Goal: Task Accomplishment & Management: Complete application form

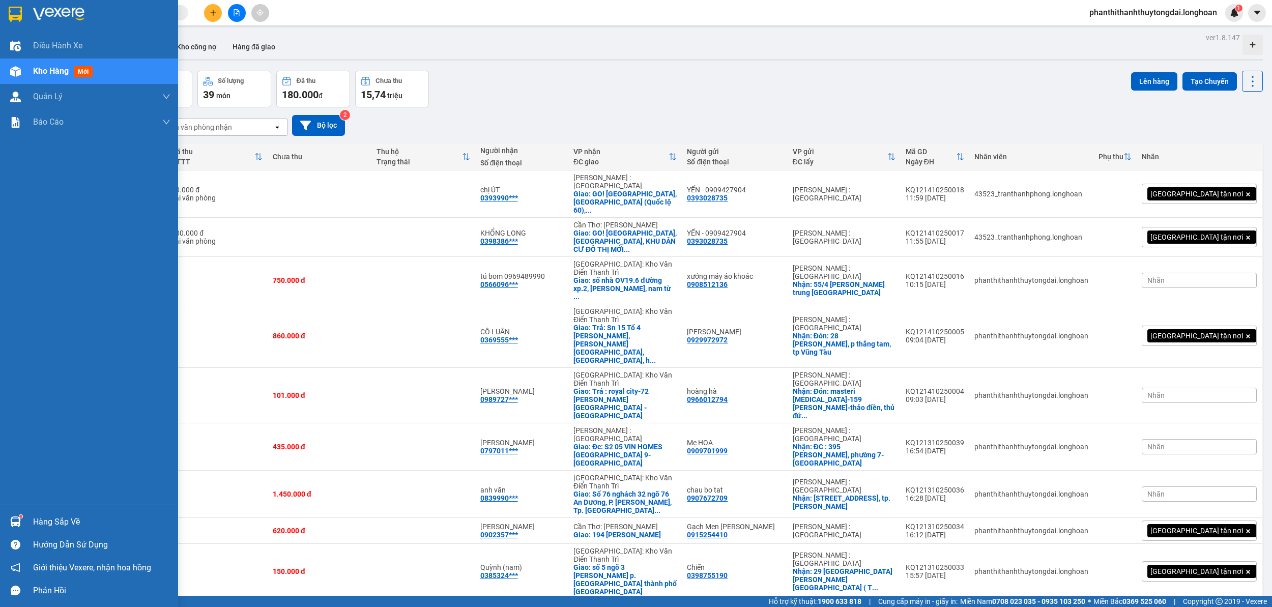
click at [19, 22] on div at bounding box center [16, 14] width 18 height 18
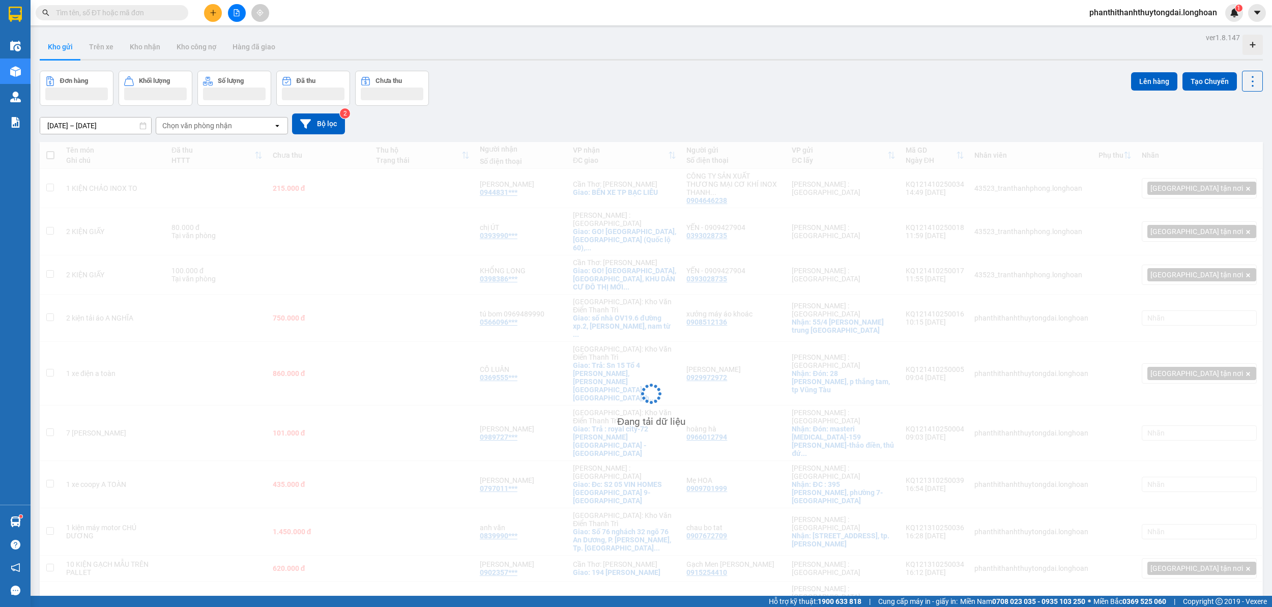
scroll to position [47, 0]
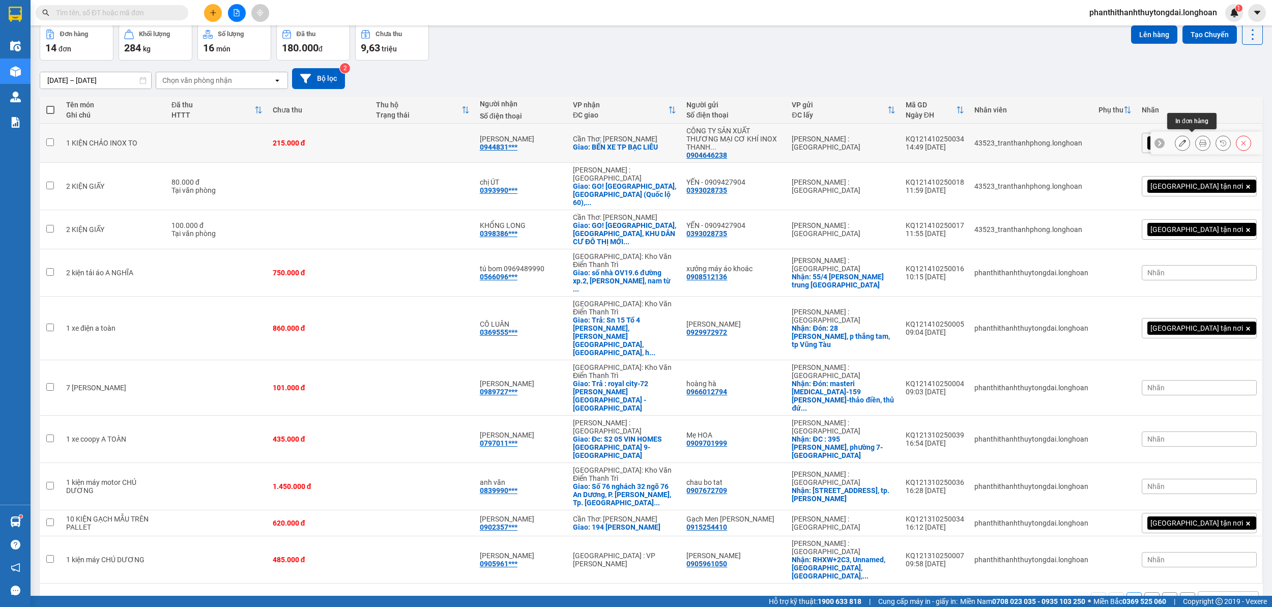
click at [1196, 139] on button at bounding box center [1203, 143] width 14 height 18
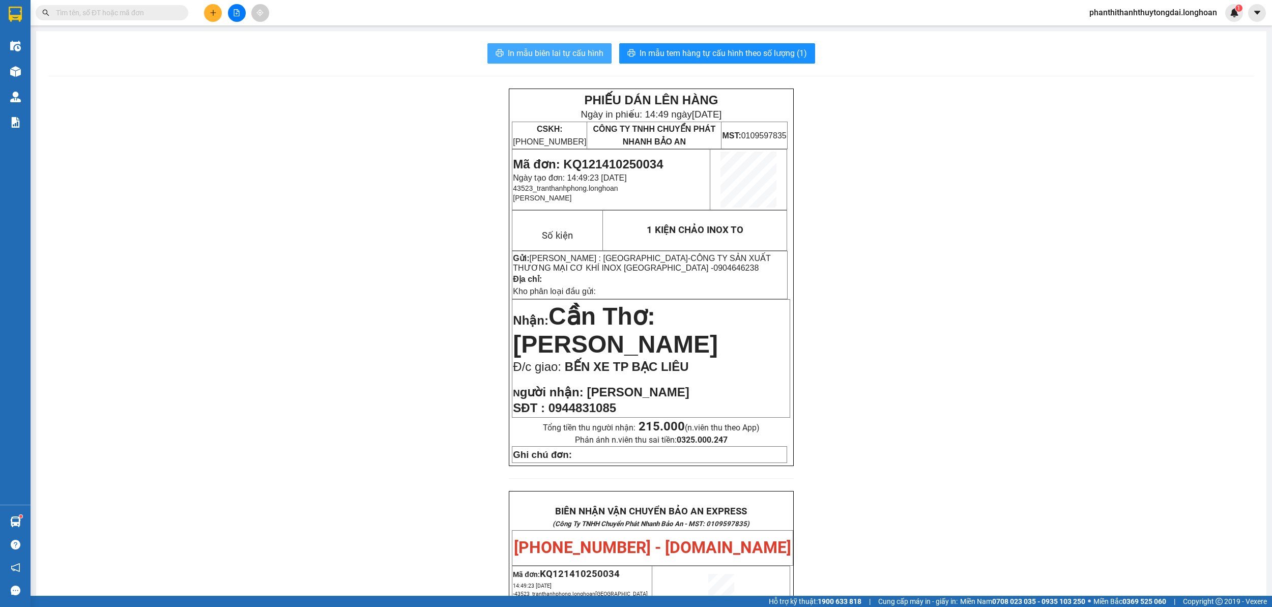
click at [560, 53] on span "In mẫu biên lai tự cấu hình" at bounding box center [556, 53] width 96 height 13
click at [497, 79] on div "In mẫu biên lai tự cấu hình In mẫu tem hàng tự cấu hình theo số lượng (1) PHIẾU…" at bounding box center [651, 551] width 1231 height 1041
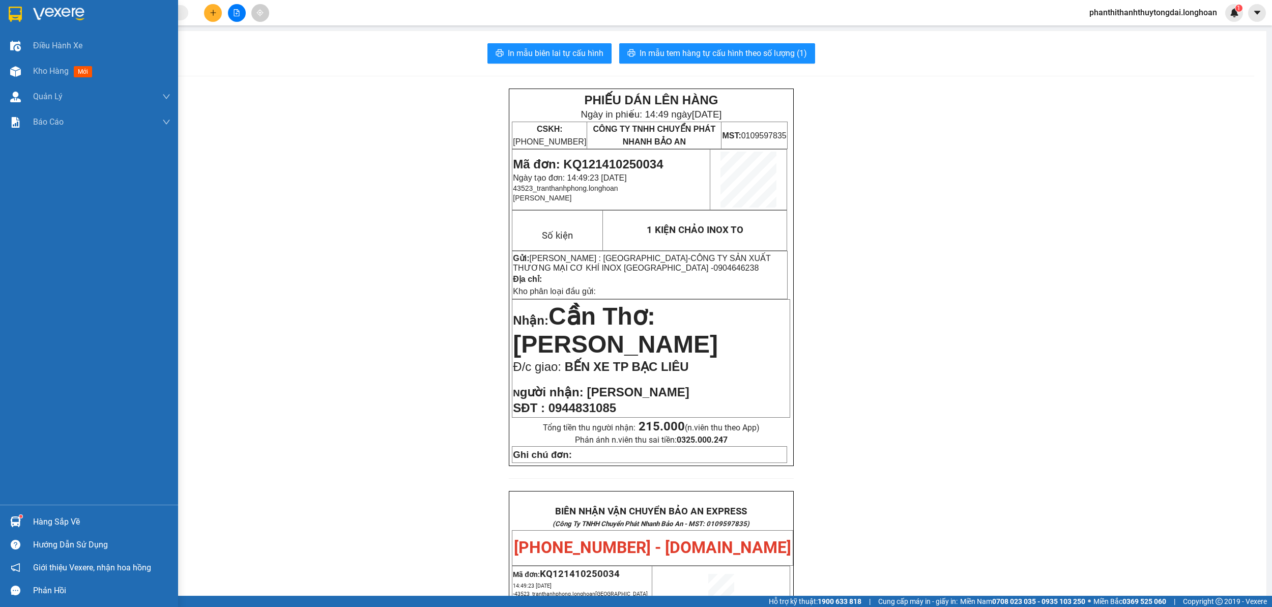
click at [15, 13] on img at bounding box center [15, 14] width 13 height 15
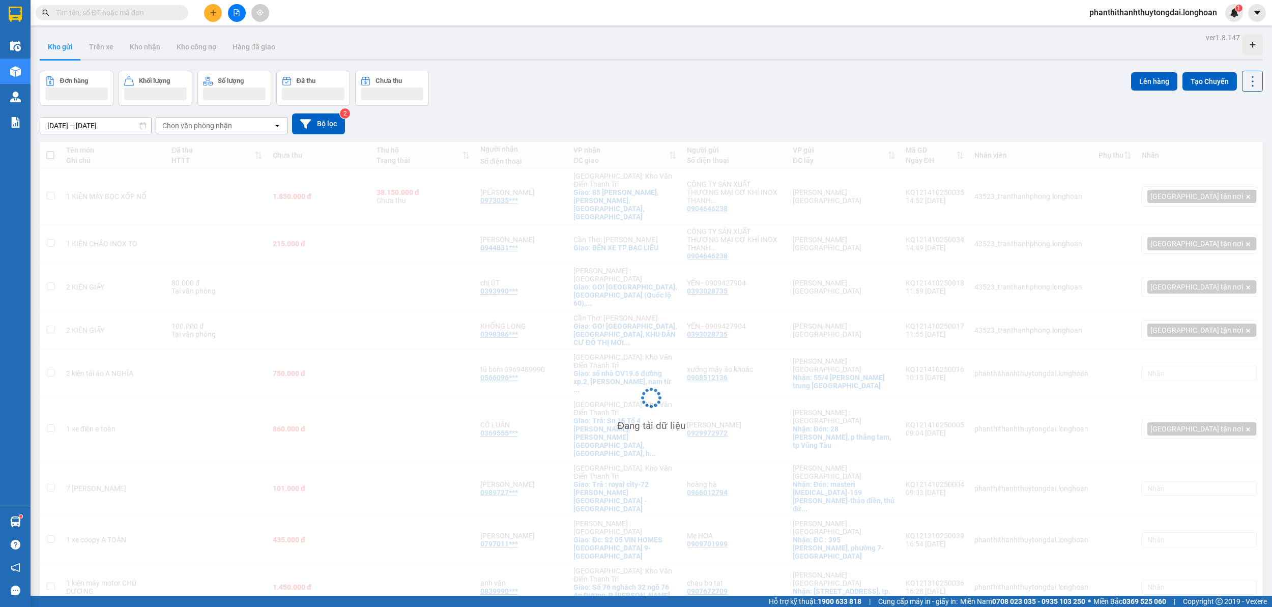
scroll to position [47, 0]
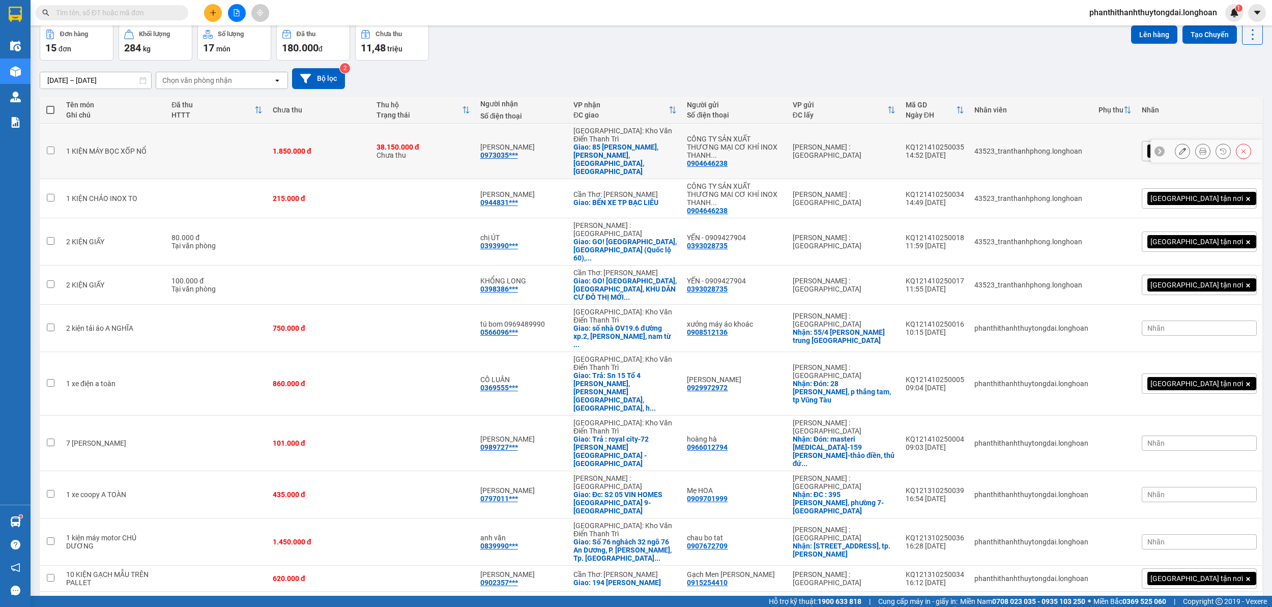
click at [1196, 143] on button at bounding box center [1203, 152] width 14 height 18
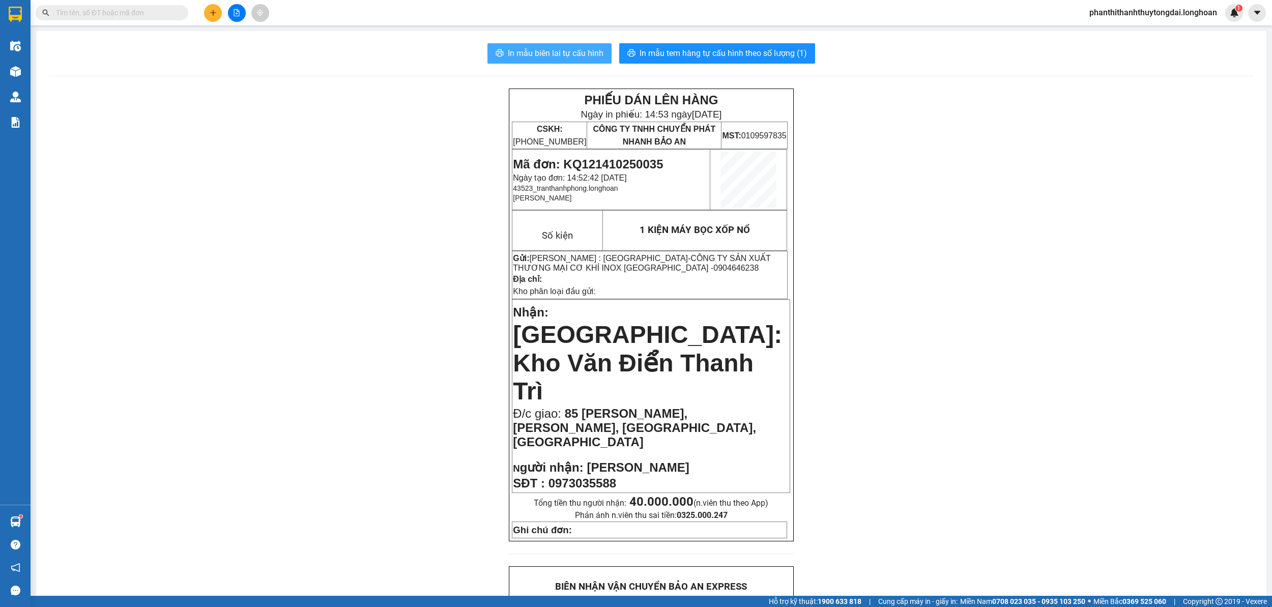
click at [508, 51] on span "In mẫu biên lai tự cấu hình" at bounding box center [556, 53] width 96 height 13
click at [157, 10] on input "text" at bounding box center [116, 12] width 120 height 11
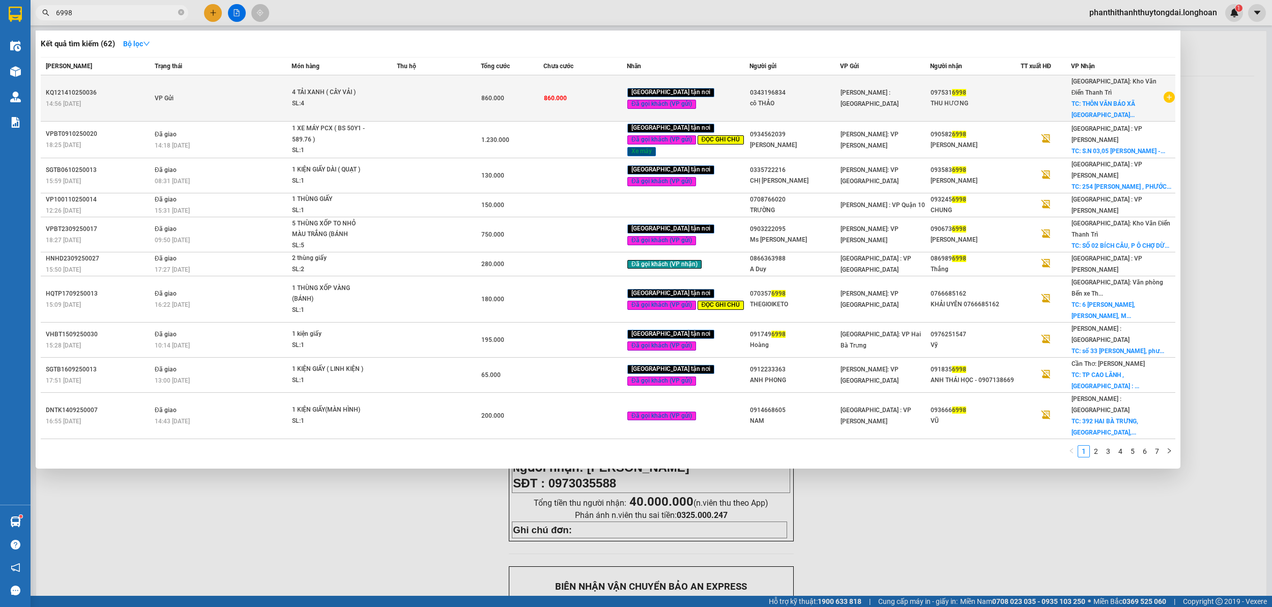
type input "6998"
click at [436, 115] on td at bounding box center [438, 98] width 83 height 46
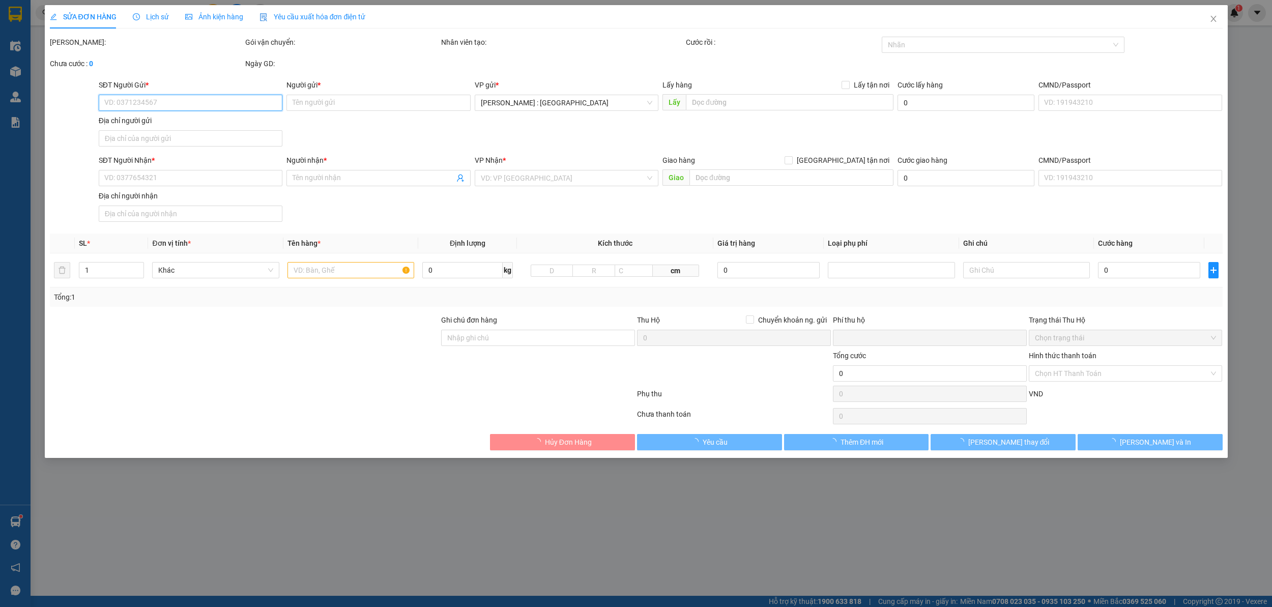
type input "0343196834"
type input "cô THẢO"
type input "0975316998"
type input "THU HƯƠNG"
checkbox input "true"
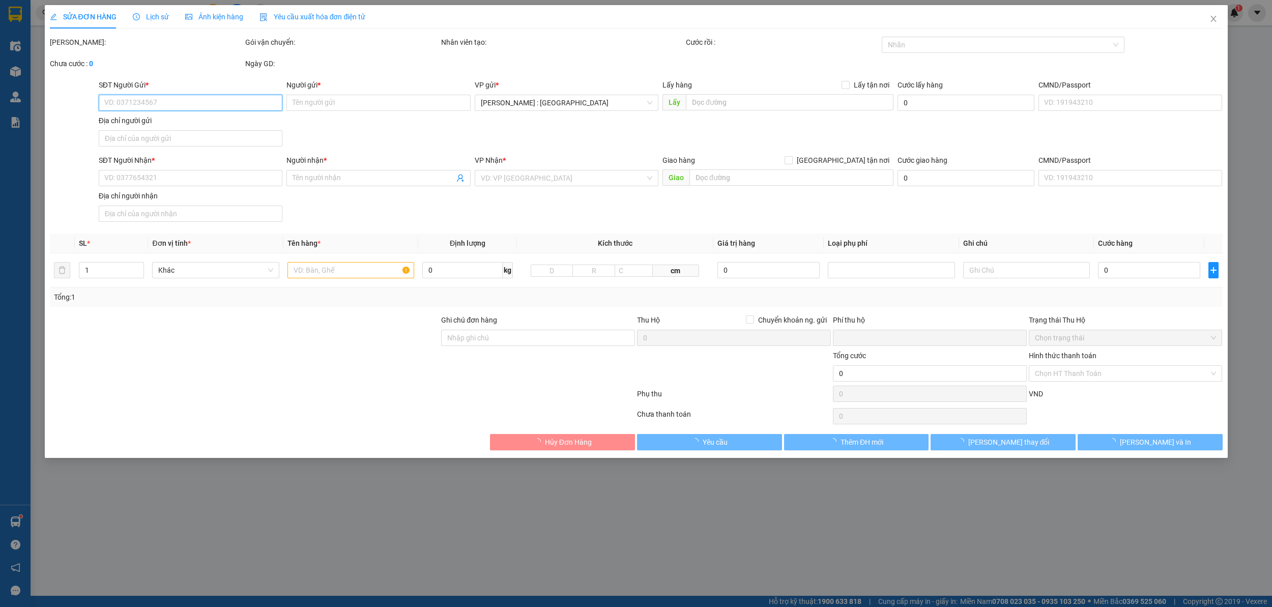
type input "THÔN VĂN BÁO XÃ ĐỒNG VĂN HUYỆN [GEOGRAPHIC_DATA]"
type input "NHẬN THEO KIỆN-GIAO NGUYÊN KIỆN,"
type input "0"
type input "860.000"
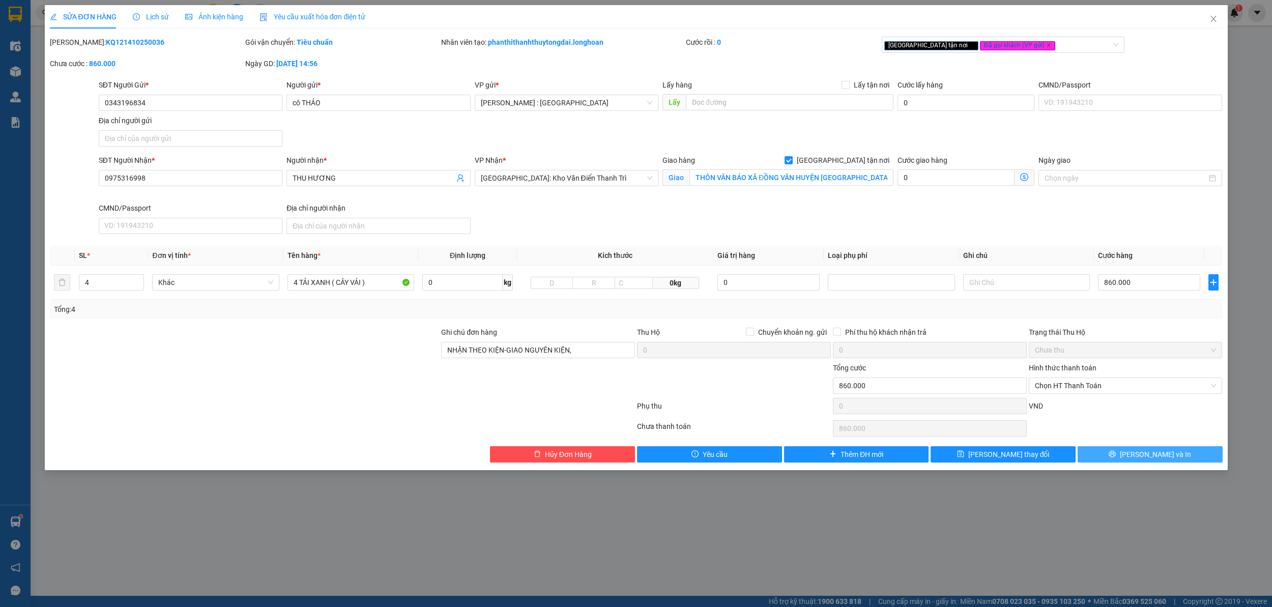
click at [1116, 454] on icon "printer" at bounding box center [1112, 453] width 7 height 7
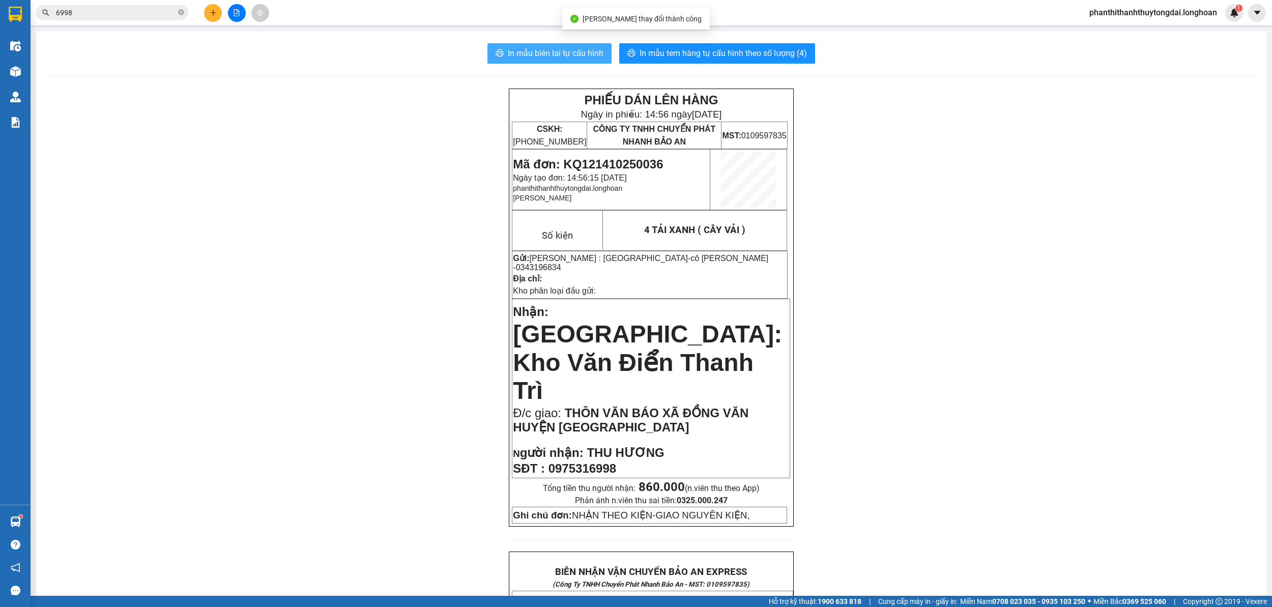
click at [557, 57] on span "In mẫu biên lai tự cấu hình" at bounding box center [556, 53] width 96 height 13
click at [216, 11] on icon "plus" at bounding box center [213, 12] width 7 height 7
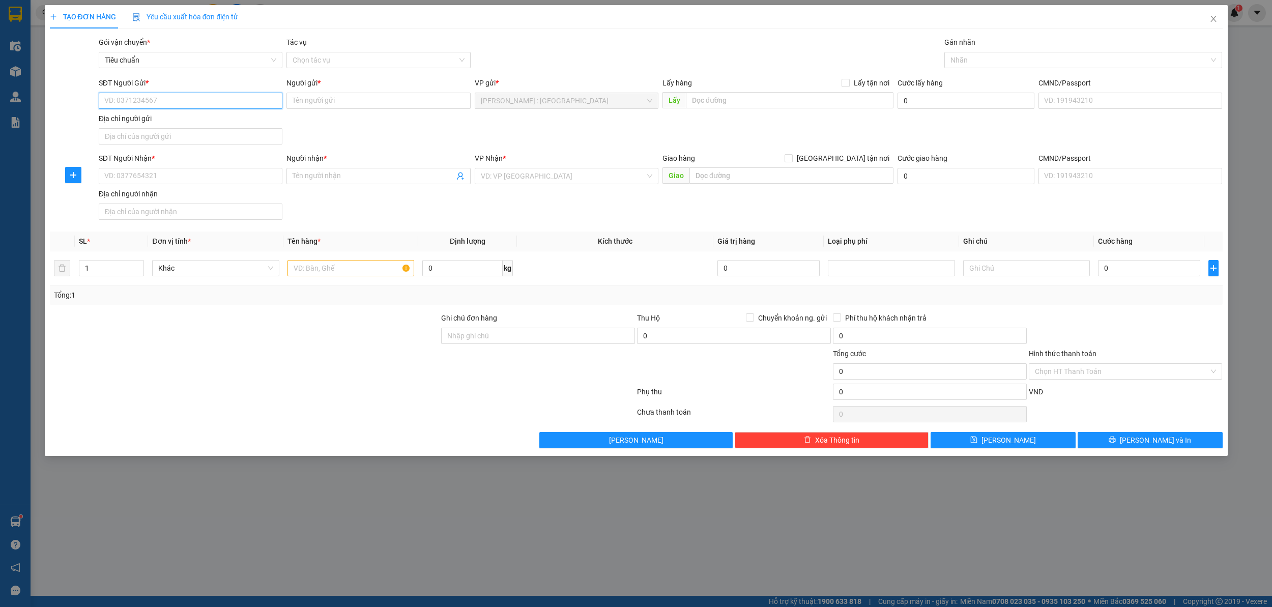
click at [263, 104] on input "SĐT Người Gửi *" at bounding box center [191, 101] width 184 height 16
type input "0933661511"
click at [268, 125] on div "0933661511 - CHỊ TUYẾT" at bounding box center [191, 121] width 172 height 11
type input "CHỊ TUYẾT"
type input "0933661511"
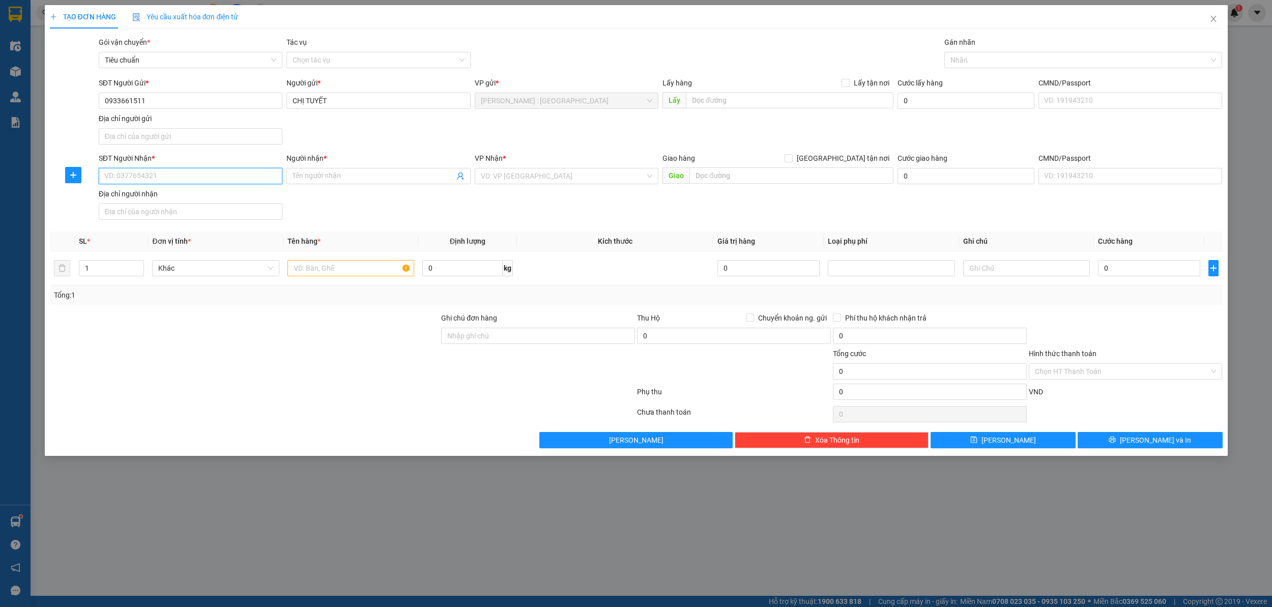
click at [260, 174] on input "SĐT Người Nhận *" at bounding box center [191, 176] width 184 height 16
type input "0975881989"
click at [420, 175] on input "Người nhận *" at bounding box center [373, 175] width 161 height 11
type input "ANH PHUOWNG"
click at [391, 180] on input "ANH PHUOWNG" at bounding box center [373, 175] width 161 height 11
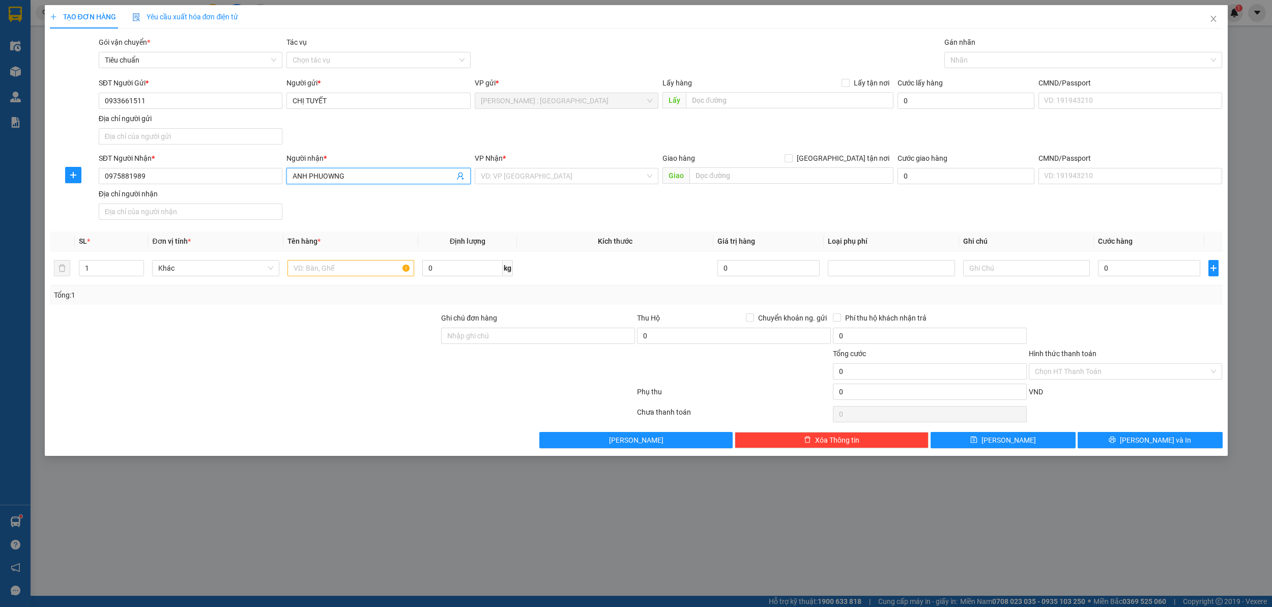
click at [391, 180] on input "ANH PHUOWNG" at bounding box center [373, 175] width 161 height 11
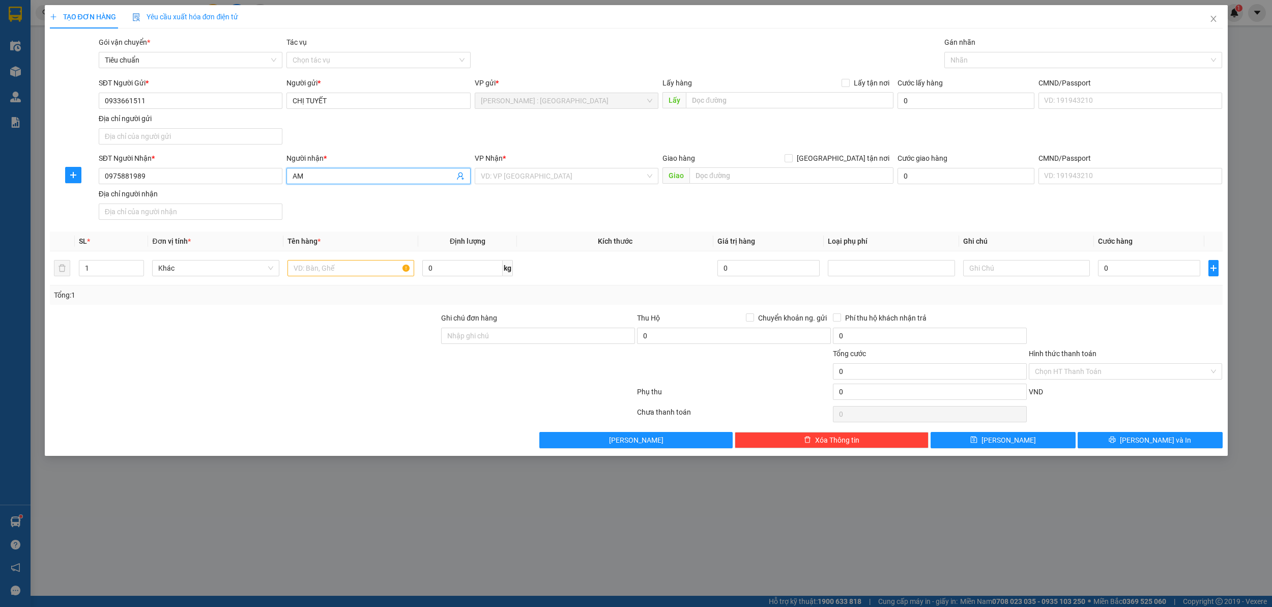
type input "A"
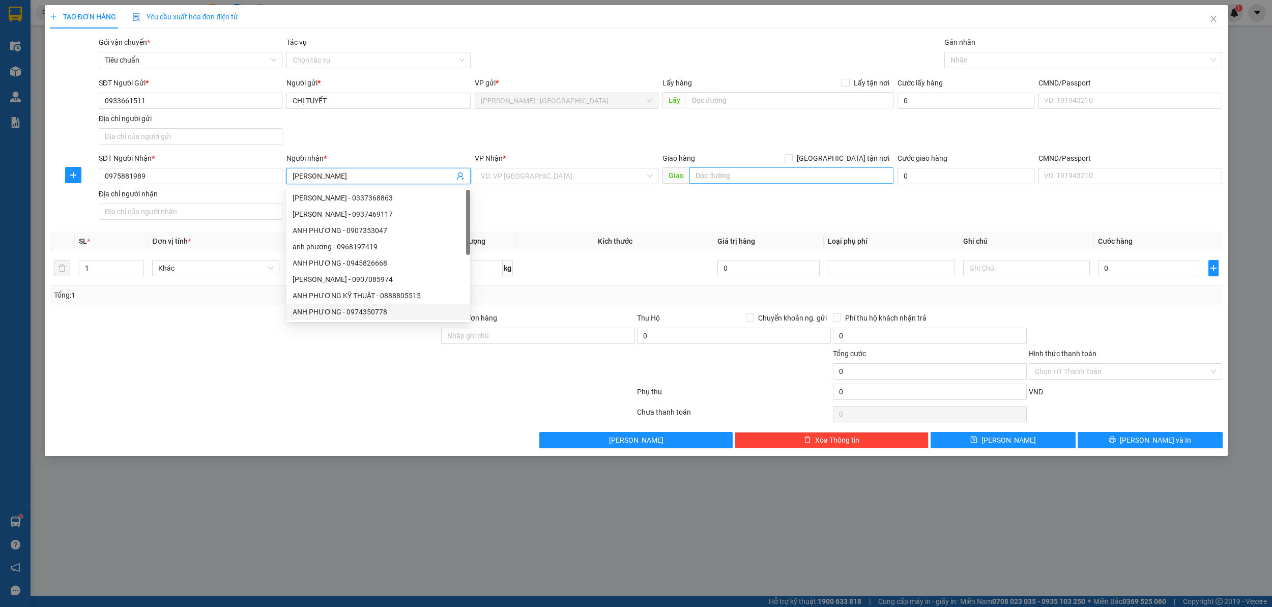
type input "[PERSON_NAME]"
click at [759, 173] on input "text" at bounding box center [792, 175] width 204 height 16
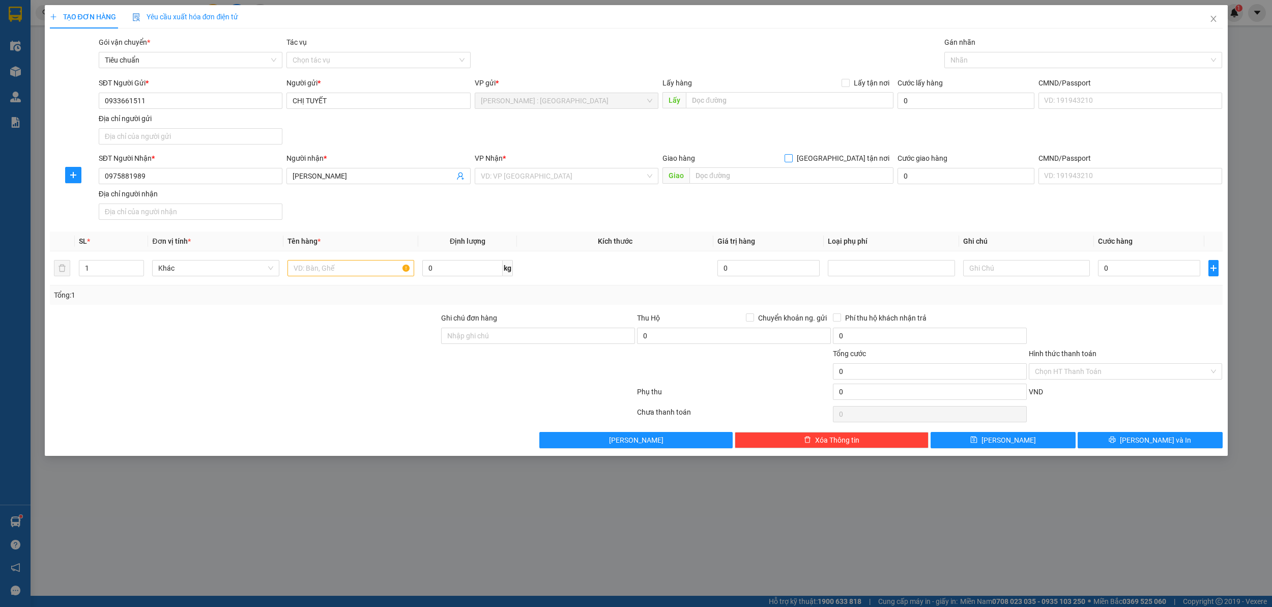
click at [792, 157] on input "[GEOGRAPHIC_DATA] tận nơi" at bounding box center [788, 157] width 7 height 7
checkbox input "true"
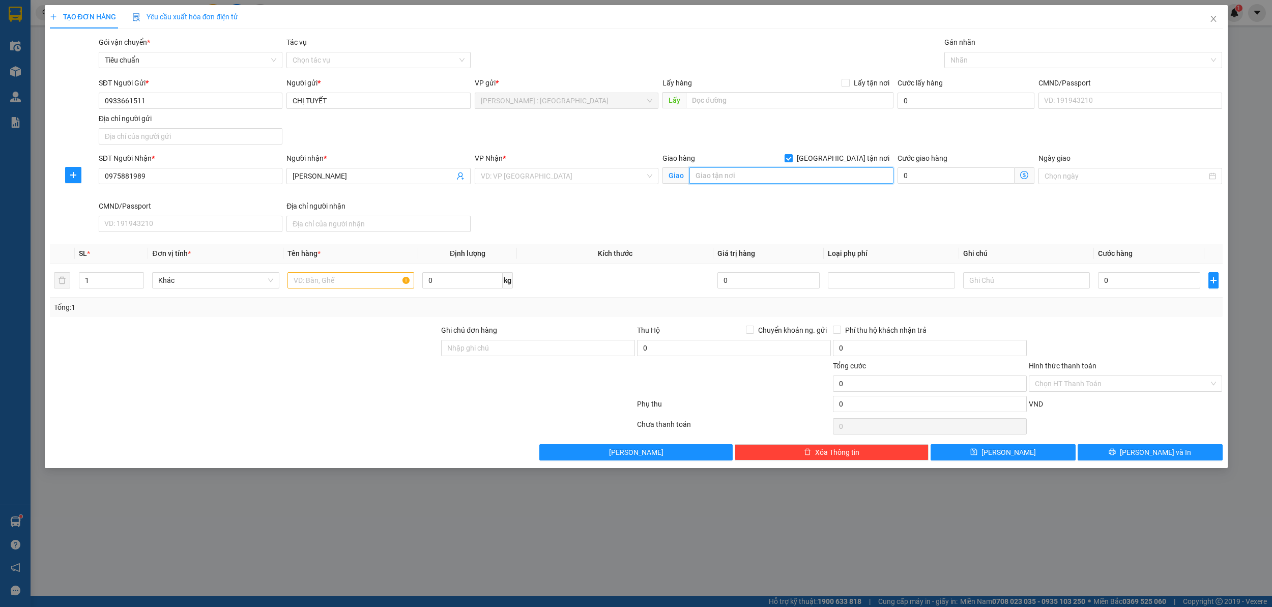
click at [835, 178] on input "text" at bounding box center [792, 175] width 204 height 16
type input "TOÀ GREMS 74 KHÚC THỪA DỤ CẦU GIẤY HN"
click at [1130, 283] on input "0" at bounding box center [1149, 280] width 102 height 16
type input "4"
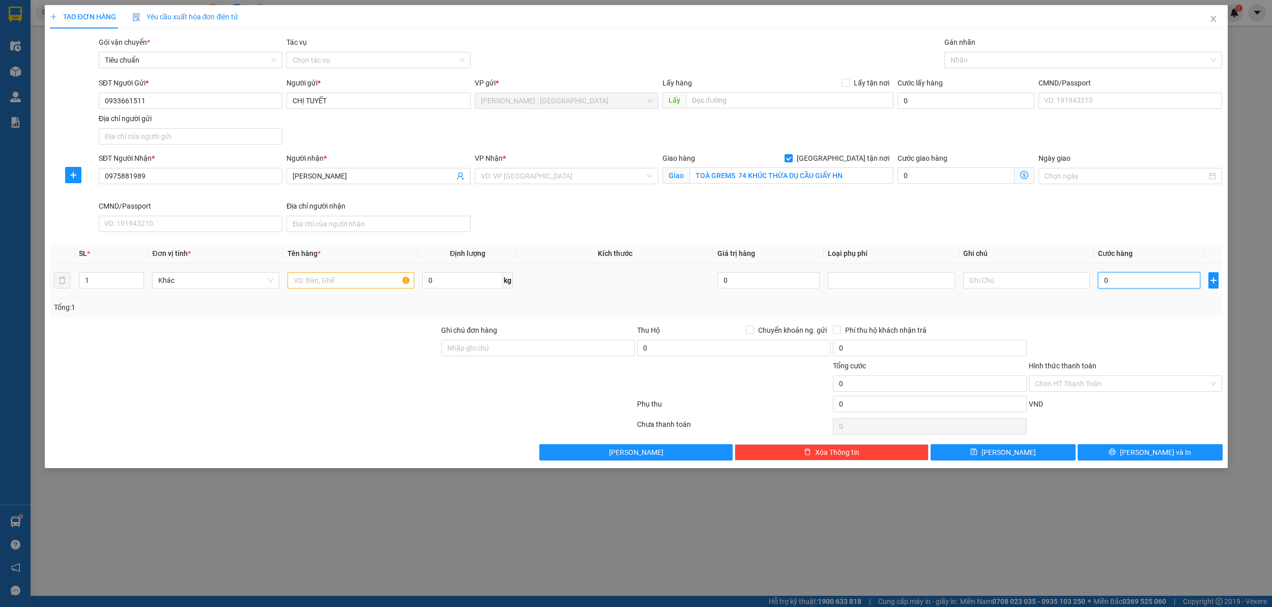
type input "4"
type input "42"
type input "420"
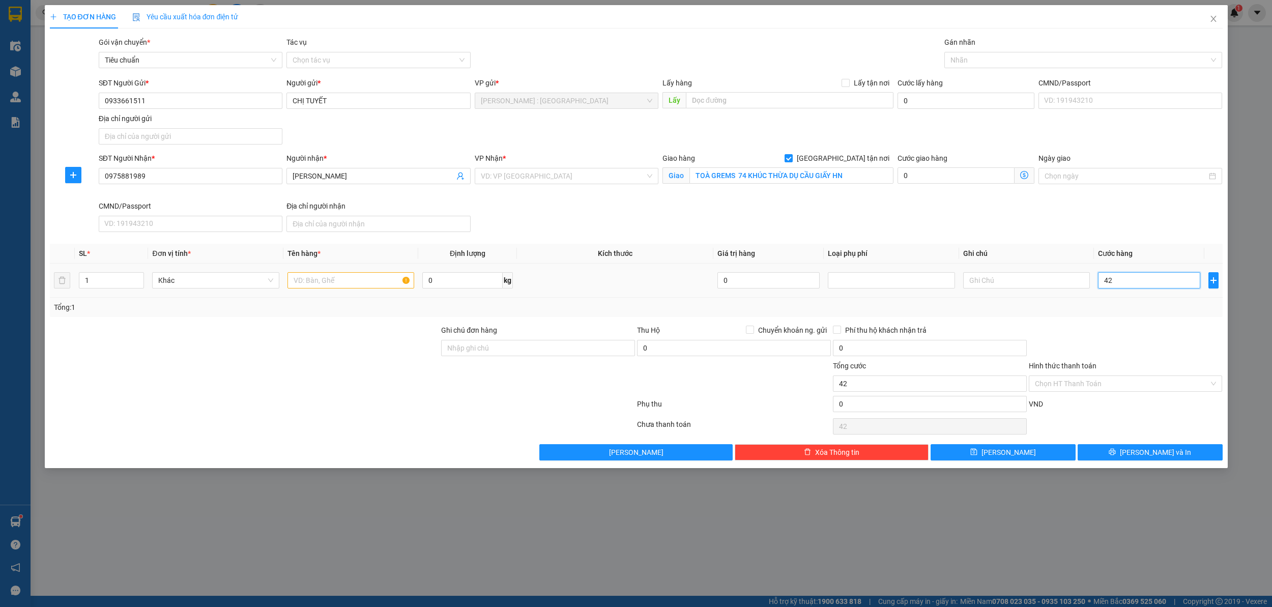
type input "420"
type input "420.000"
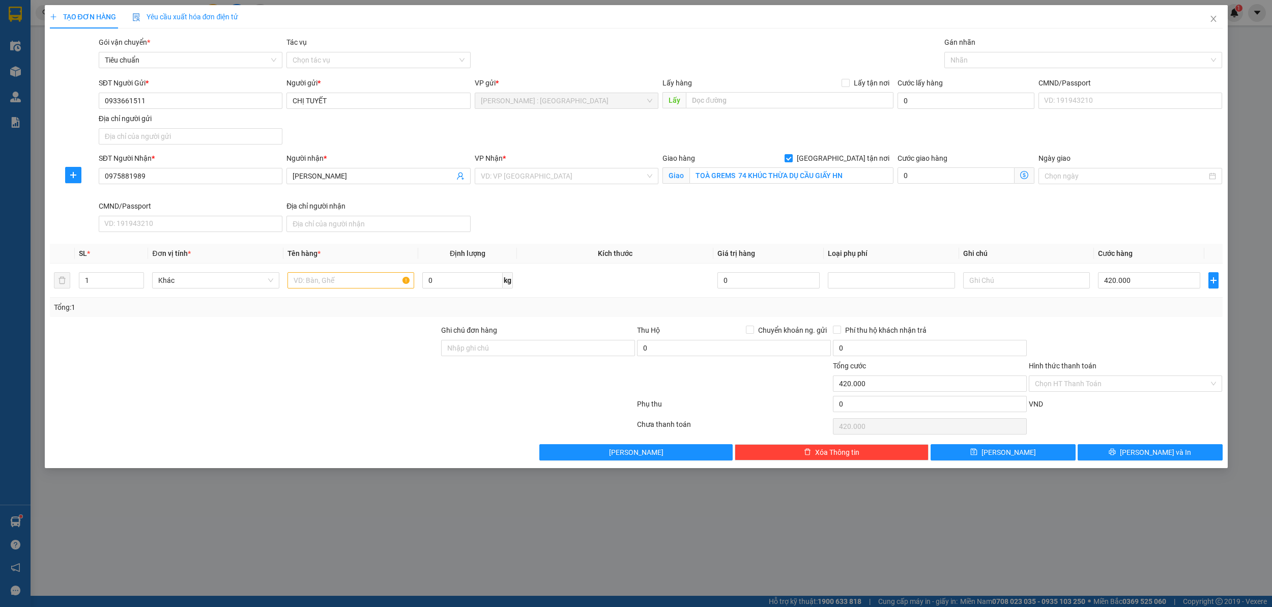
click at [1103, 212] on div "SĐT Người Nhận * 0975881989 Người nhận * ANH PHƯƠNG VP Nhận * VD: VP [GEOGRAPHI…" at bounding box center [661, 194] width 1128 height 83
click at [962, 55] on div at bounding box center [1078, 60] width 263 height 12
type input "GIAO"
click at [1014, 74] on div "[GEOGRAPHIC_DATA] tận nơi" at bounding box center [1084, 81] width 278 height 16
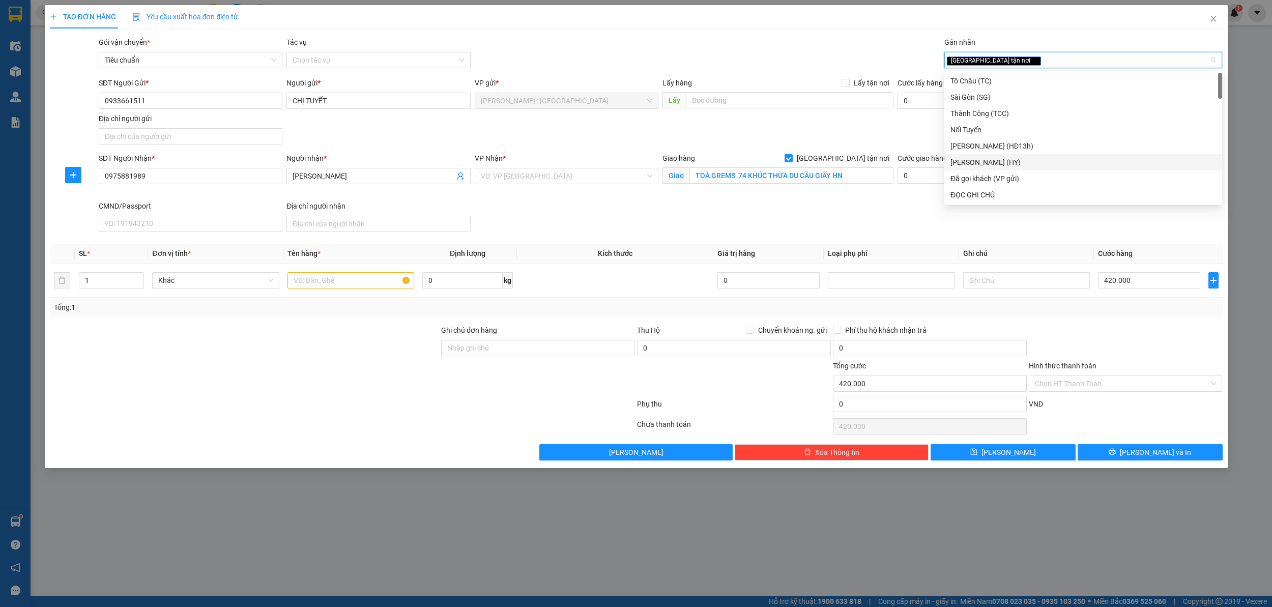
click at [1061, 236] on div "SĐT Người Nhận * 0975881989 Người nhận * ANH PHƯƠNG VP Nhận * VD: VP [GEOGRAPHI…" at bounding box center [661, 194] width 1128 height 83
click at [1019, 60] on div "[GEOGRAPHIC_DATA] tận nơi" at bounding box center [1078, 60] width 263 height 12
type input "D"
type input "ĐÃ"
click at [1022, 87] on div "Đã gọi khách (VP gửi)" at bounding box center [1084, 81] width 278 height 16
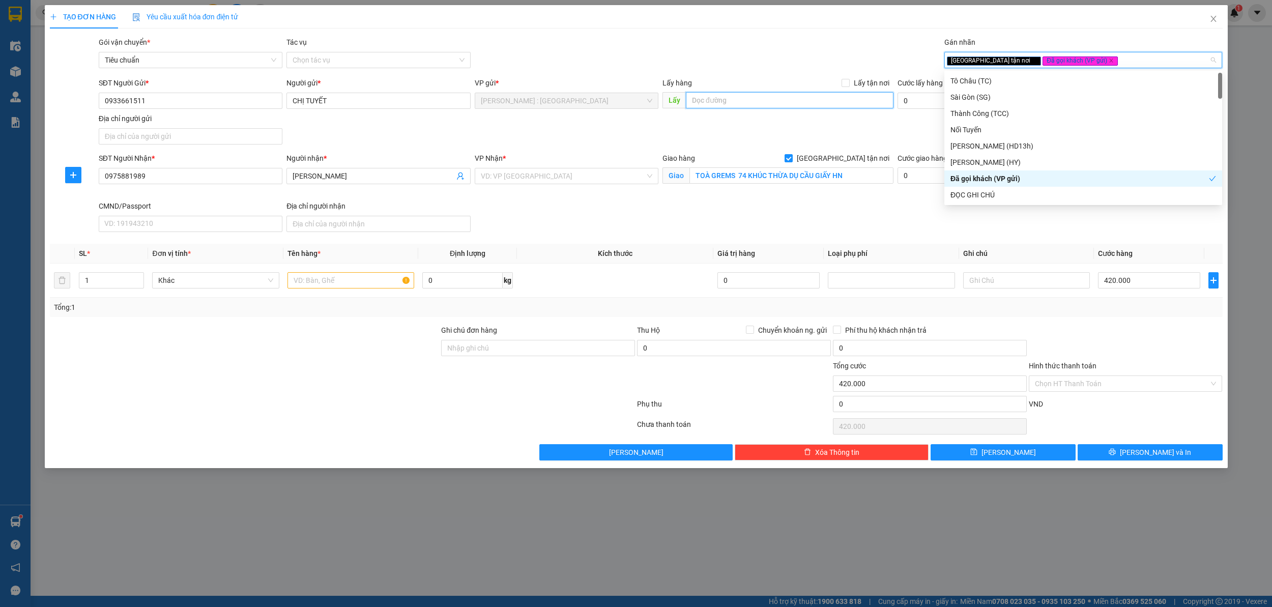
click at [708, 107] on input "text" at bounding box center [790, 100] width 208 height 16
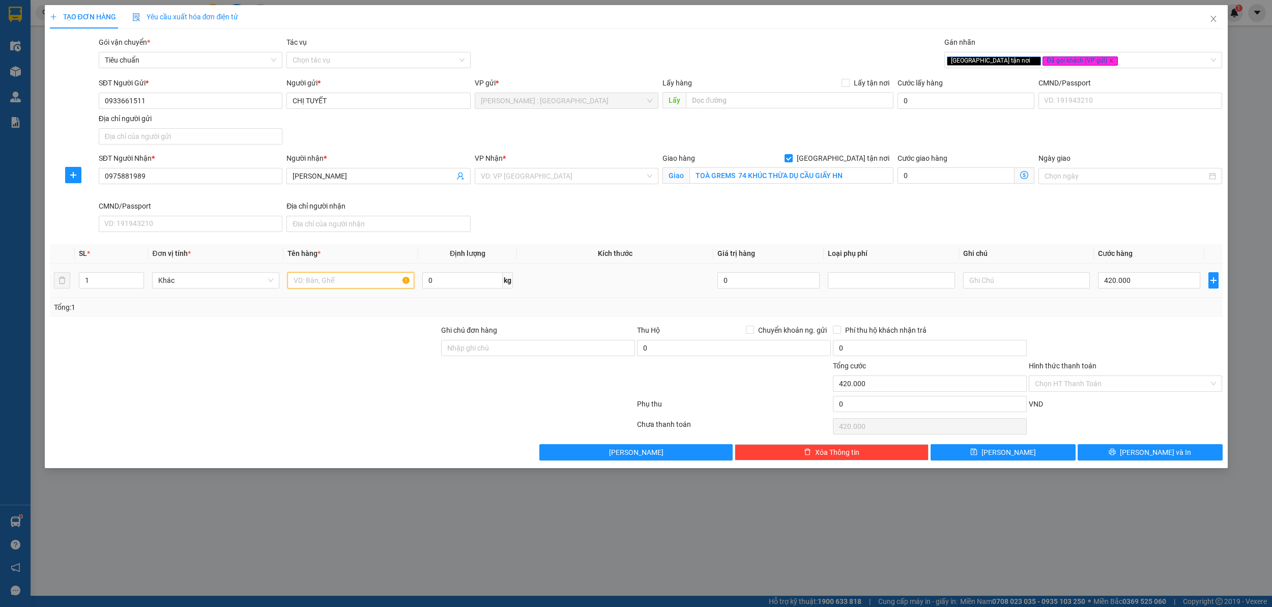
click at [375, 279] on input "text" at bounding box center [351, 280] width 127 height 16
type input "2 THÙNG GIẤY + 1 TÚI TRẮNG"
click at [106, 280] on input "1" at bounding box center [111, 280] width 65 height 15
type input "3"
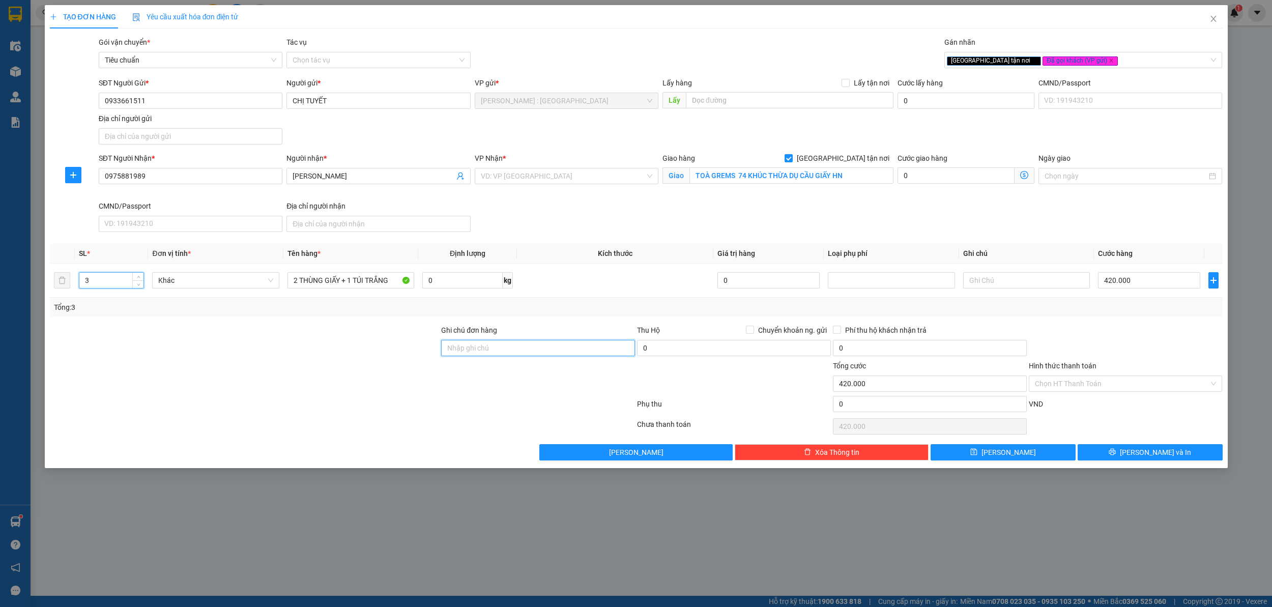
click at [542, 351] on input "Ghi chú đơn hàng" at bounding box center [538, 348] width 194 height 16
click at [1123, 58] on div "[GEOGRAPHIC_DATA] tận nơi Đã gọi khách (VP gửi)" at bounding box center [1078, 60] width 263 height 12
type input "GIAO NHẬN NGUYÊN KIỆN"
type input "HÀNG"
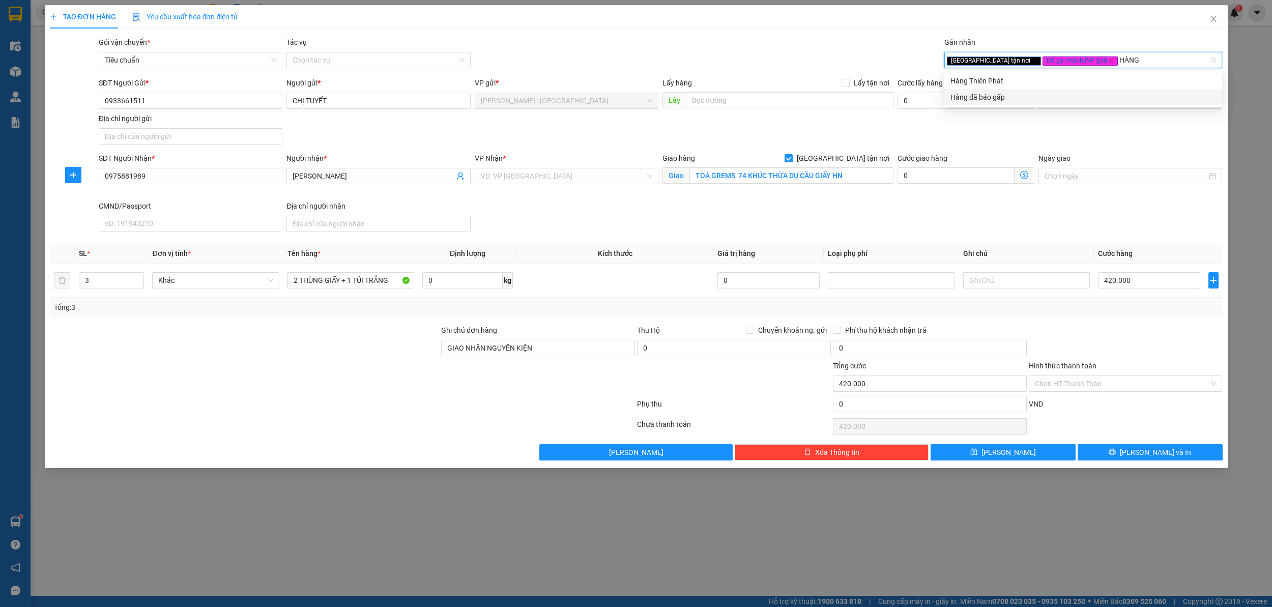
click at [1059, 98] on div "Hàng đã báo gấp" at bounding box center [1084, 97] width 266 height 11
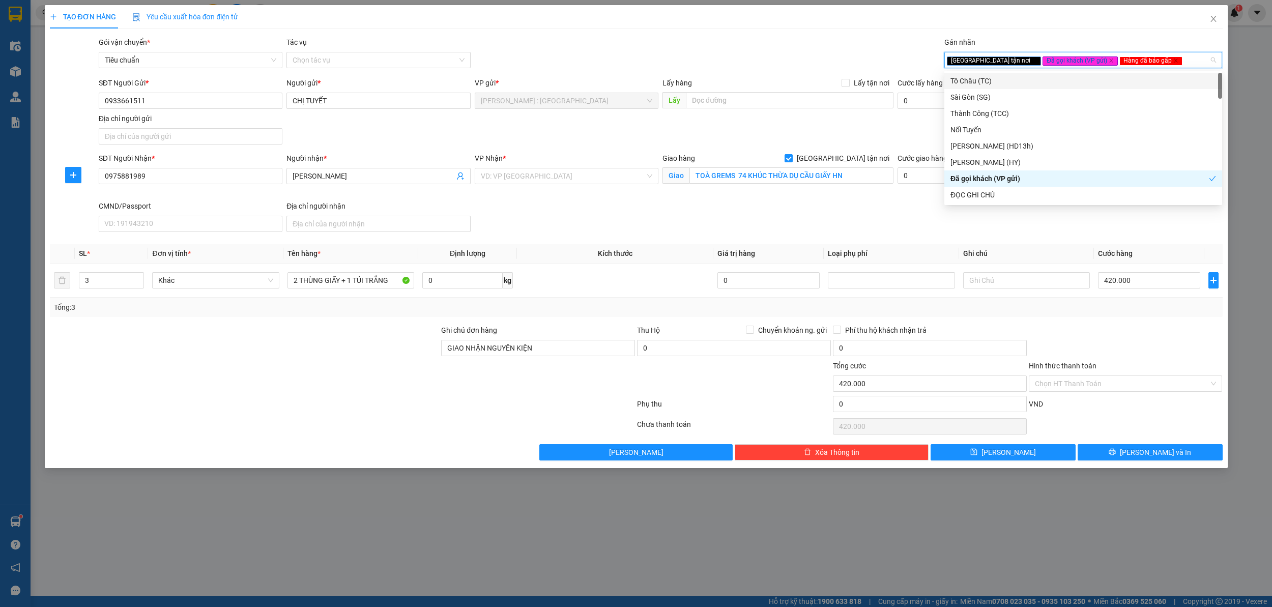
click at [1153, 63] on div "[GEOGRAPHIC_DATA] tận nơi Đã gọi khách (VP gửi) Hàng đã báo gấp" at bounding box center [1078, 60] width 263 height 12
type input "D"
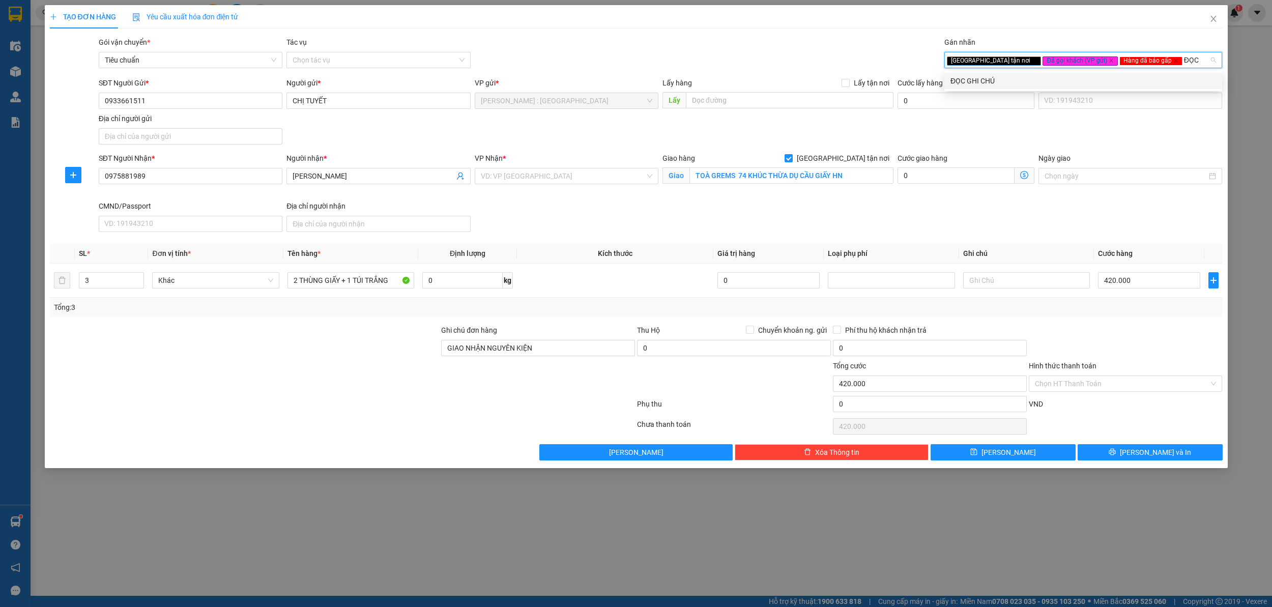
type input "ĐỌC"
click at [1143, 84] on div "ĐỌC GHI CHÚ" at bounding box center [1084, 80] width 266 height 11
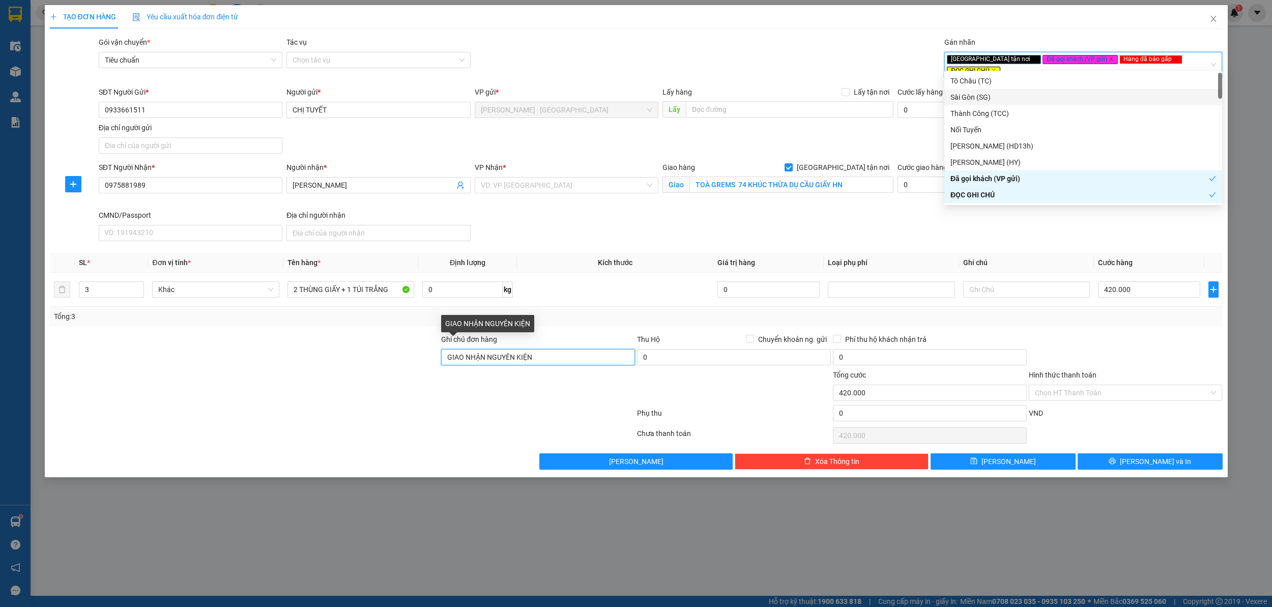
click at [567, 349] on input "GIAO NHẬN NGUYÊN KIỆN" at bounding box center [538, 357] width 194 height 16
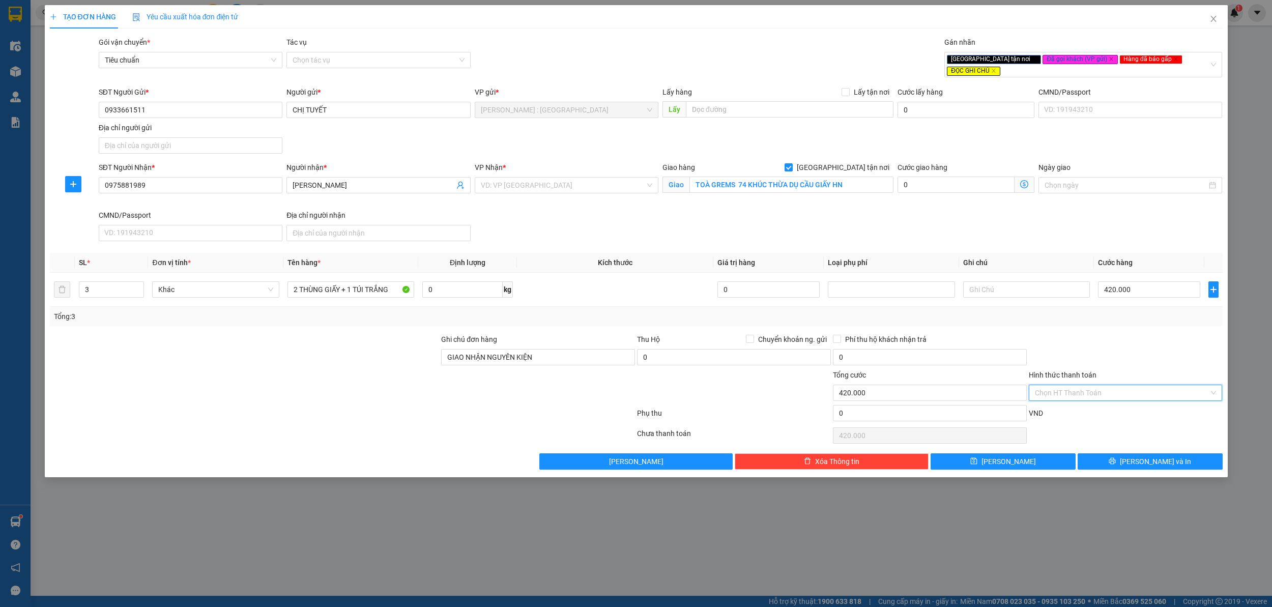
click at [1104, 385] on input "Hình thức thanh toán" at bounding box center [1122, 392] width 175 height 15
click at [1065, 404] on div "Tại văn phòng" at bounding box center [1126, 406] width 182 height 11
type input "0"
click at [1152, 456] on span "[PERSON_NAME] và In" at bounding box center [1155, 461] width 71 height 11
click at [609, 184] on input "search" at bounding box center [563, 185] width 164 height 15
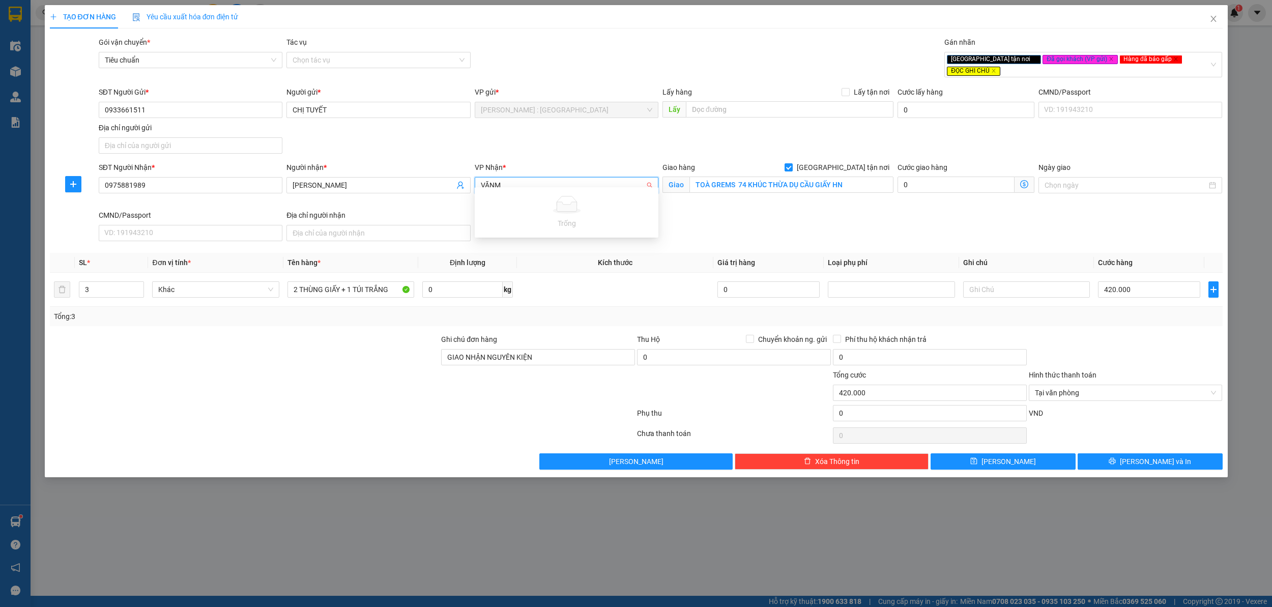
type input "VĂN"
click at [588, 227] on div "[GEOGRAPHIC_DATA]: Kho Văn Điển Thanh Trì" at bounding box center [580, 229] width 199 height 11
click at [1195, 456] on button "[PERSON_NAME] và In" at bounding box center [1150, 461] width 145 height 16
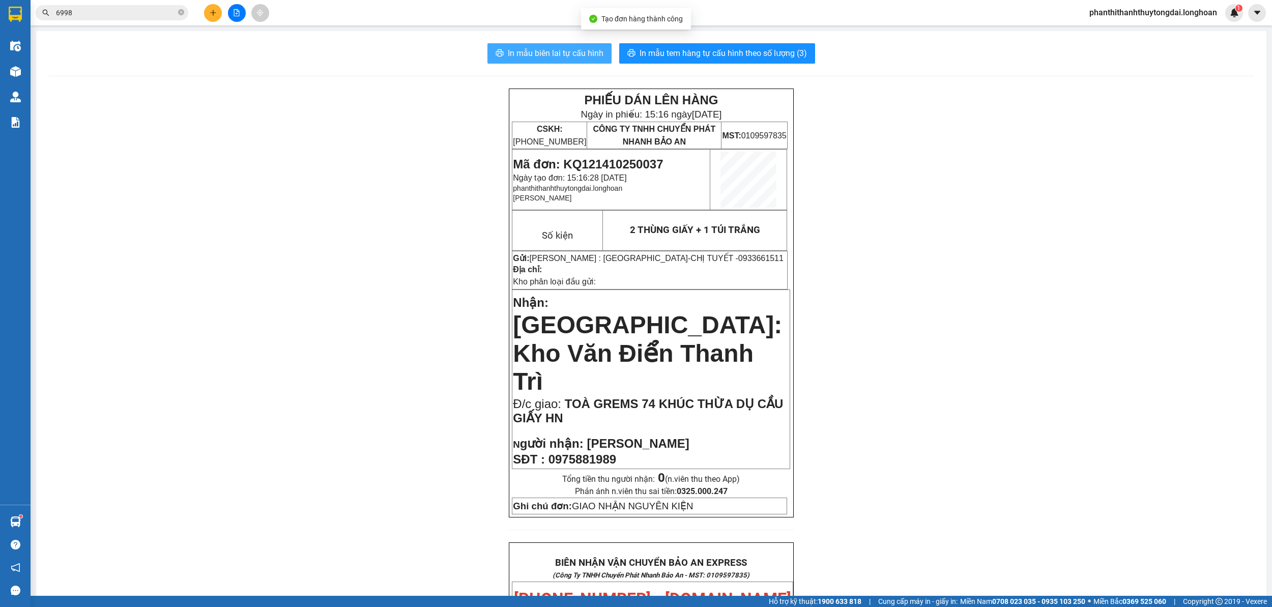
click at [550, 44] on button "In mẫu biên lai tự cấu hình" at bounding box center [550, 53] width 124 height 20
click at [778, 45] on button "In mẫu tem hàng tự cấu hình theo số lượng (3)" at bounding box center [717, 53] width 196 height 20
